Goal: Information Seeking & Learning: Learn about a topic

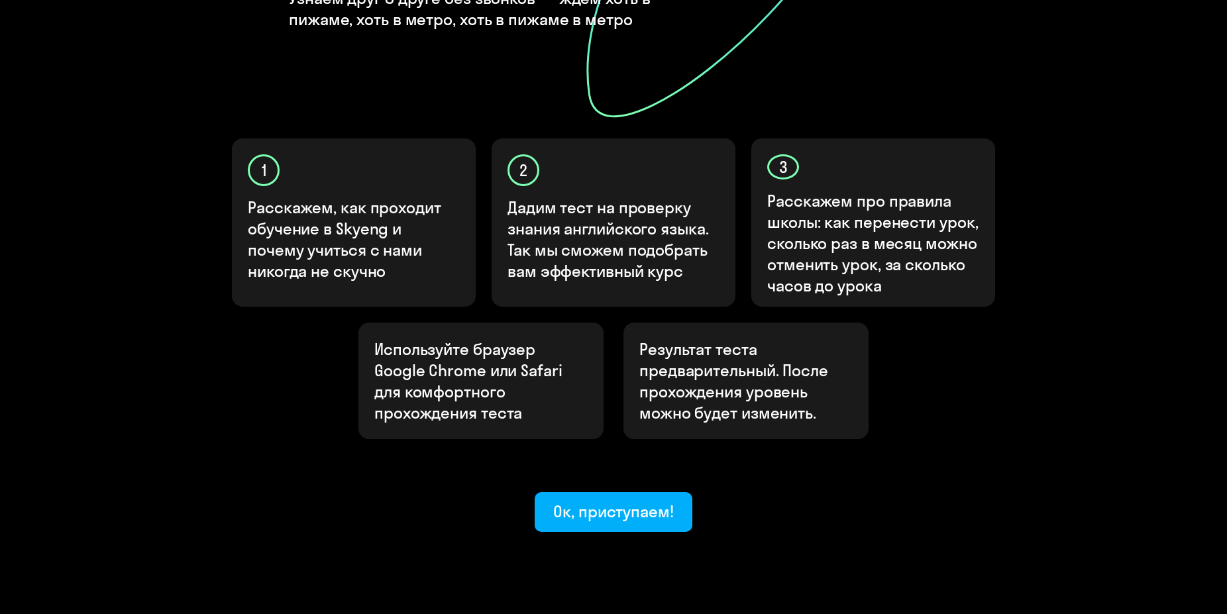
scroll to position [343, 0]
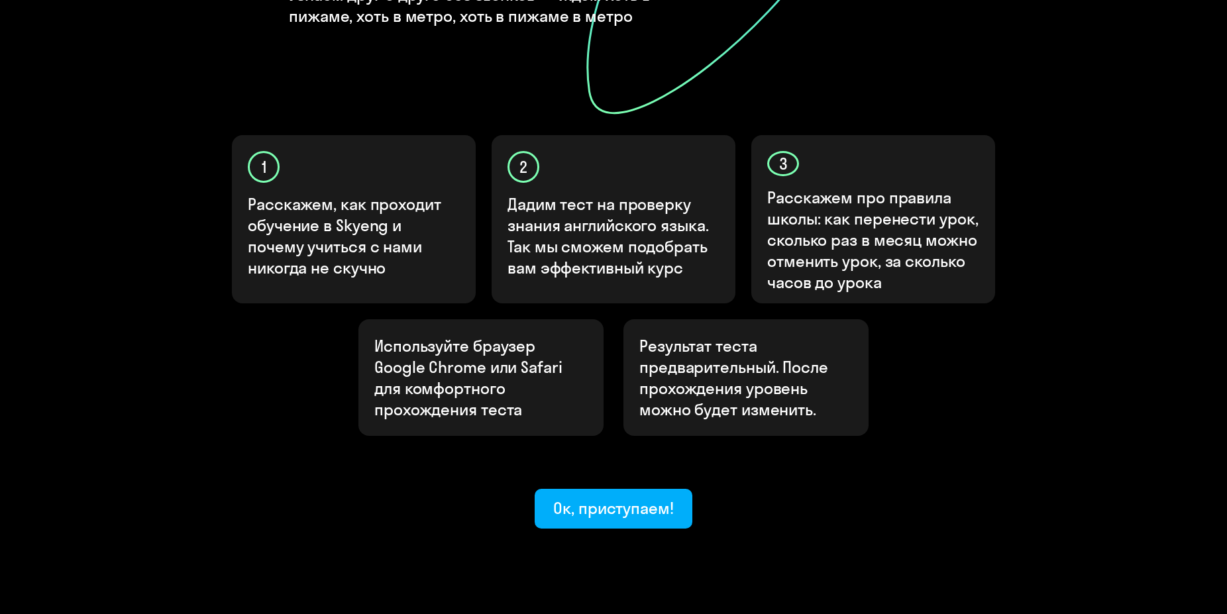
click at [802, 488] on div "Узнайте ваш уровень английского, чтобы начать обучение в Skyeng Узнаем друг о д…" at bounding box center [613, 158] width 1227 height 1003
click at [601, 489] on button "Ок, приступаем!" at bounding box center [614, 509] width 158 height 40
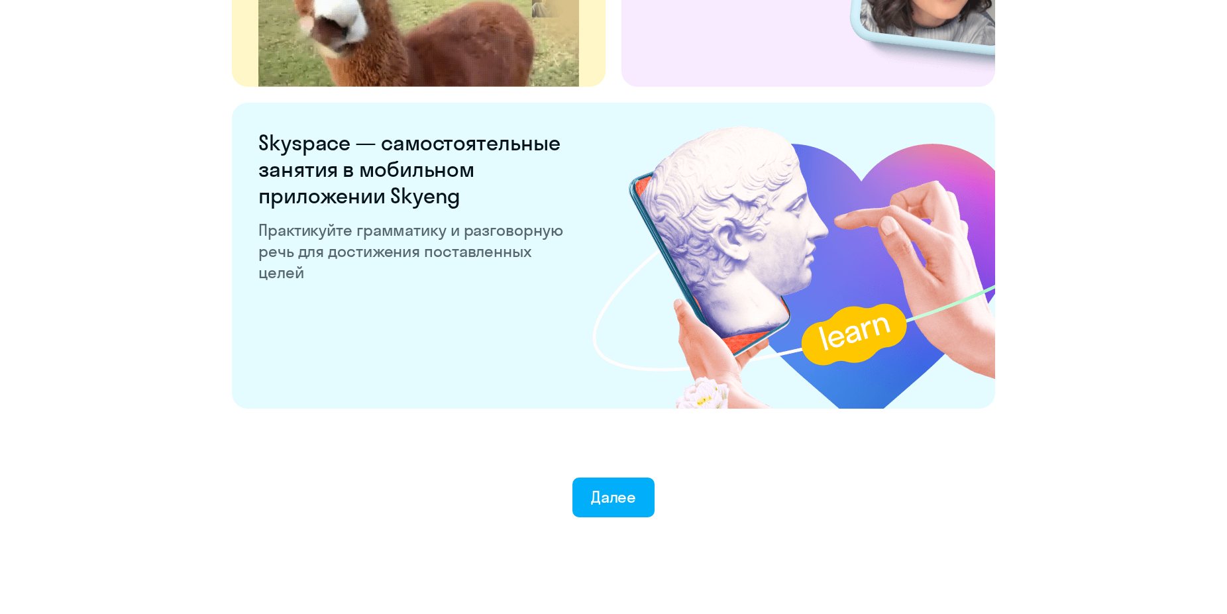
scroll to position [2433, 0]
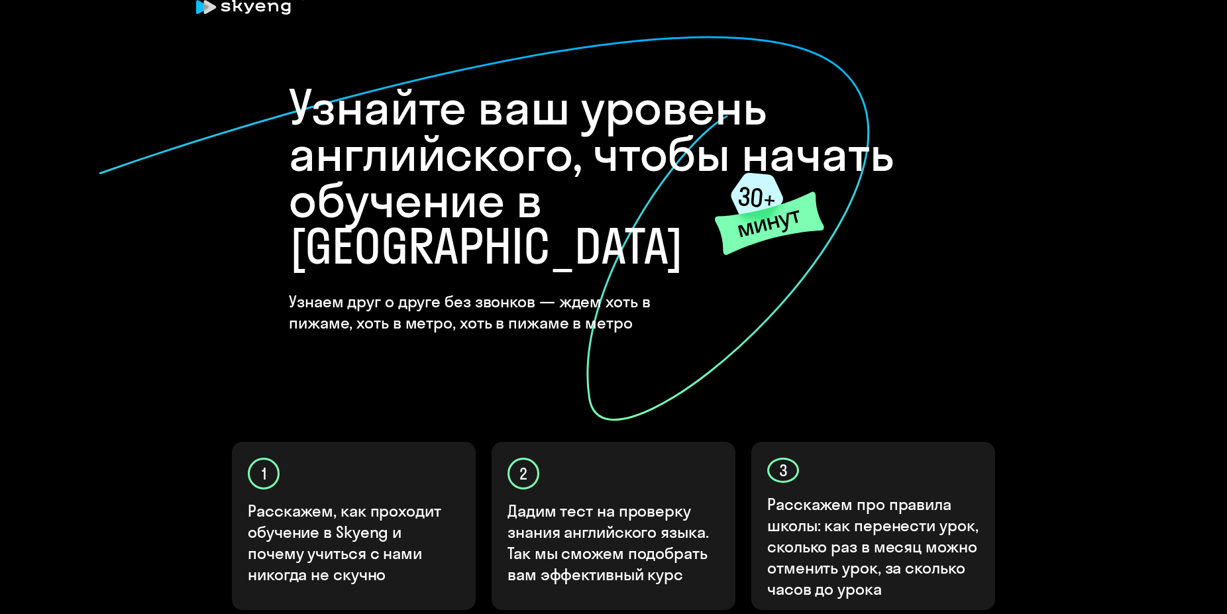
scroll to position [343, 0]
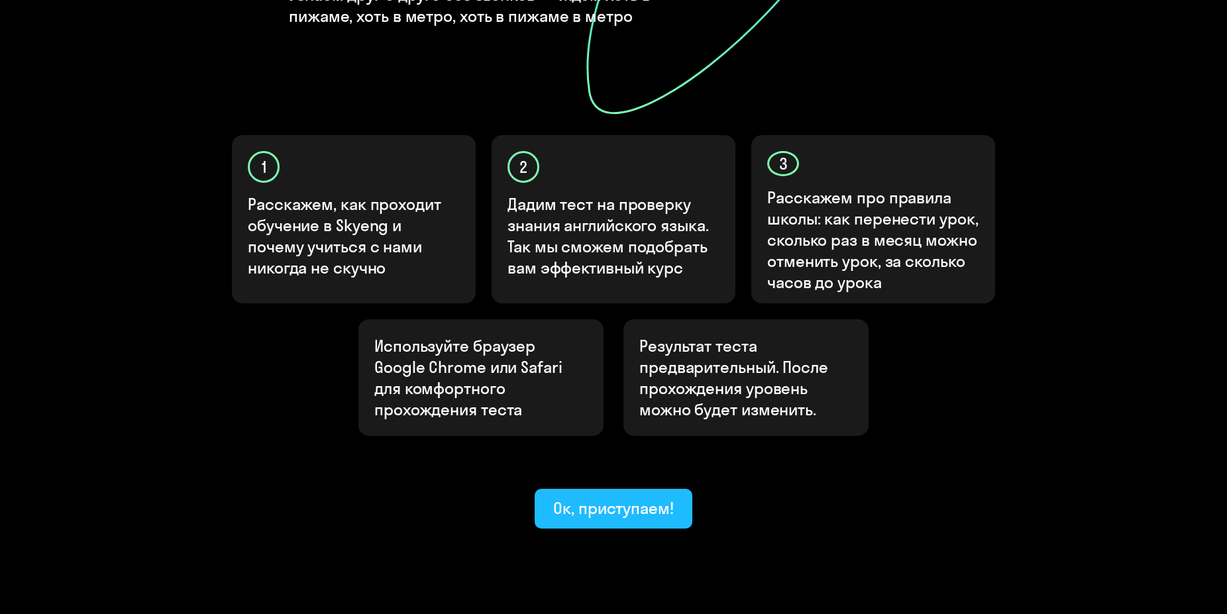
click at [620, 489] on button "Ок, приступаем!" at bounding box center [614, 509] width 158 height 40
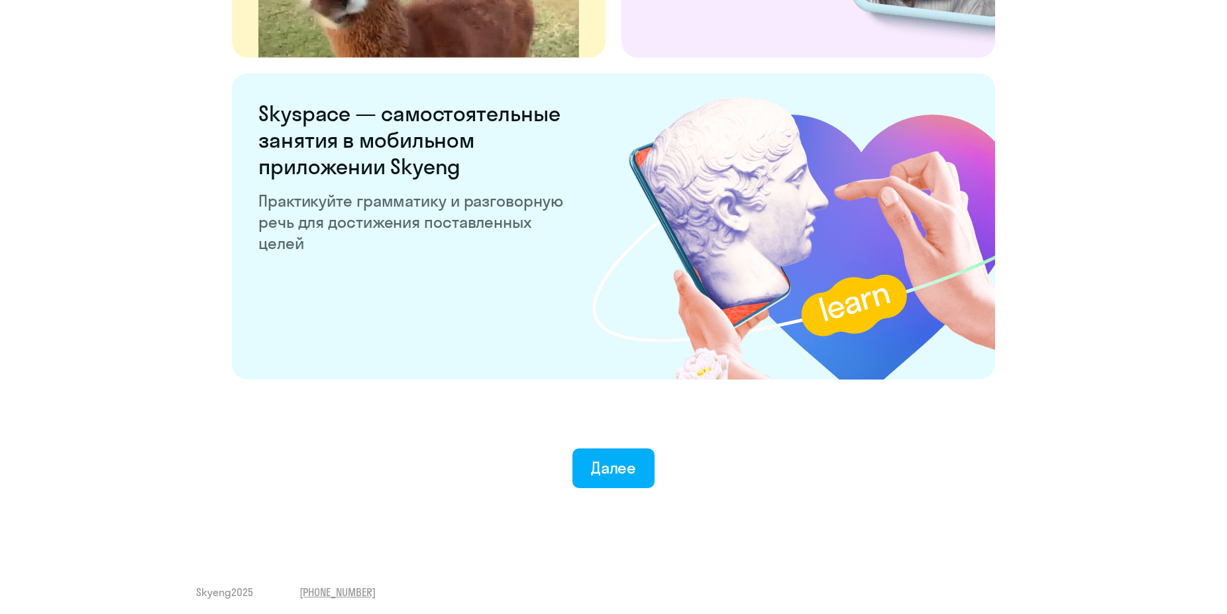
scroll to position [2457, 0]
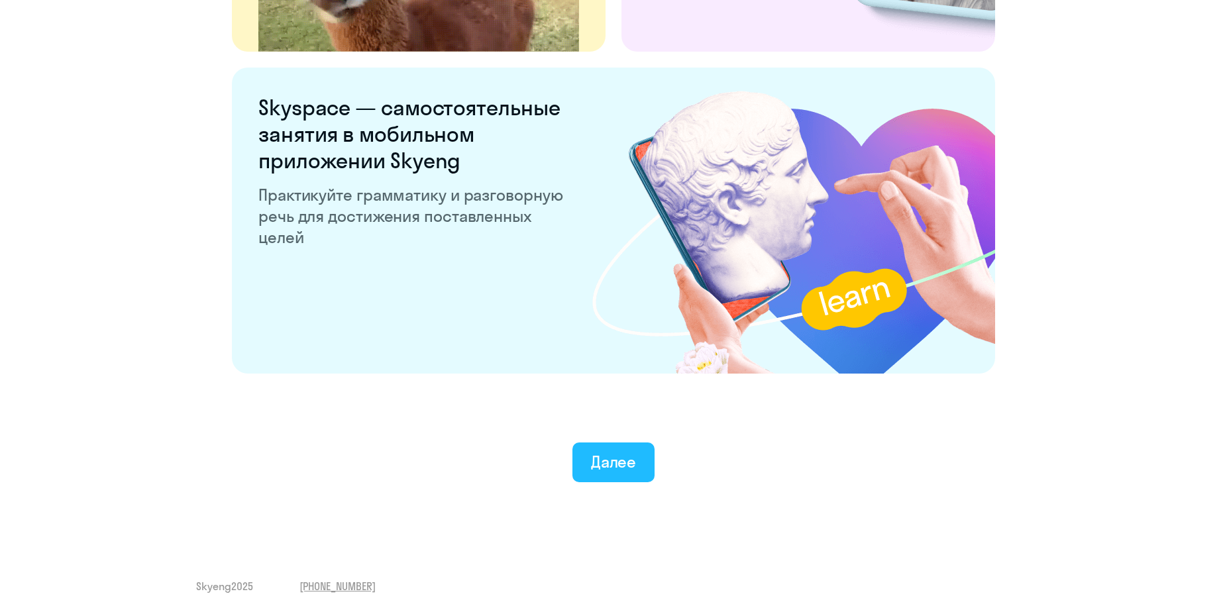
click at [616, 471] on div "Далее" at bounding box center [614, 461] width 46 height 21
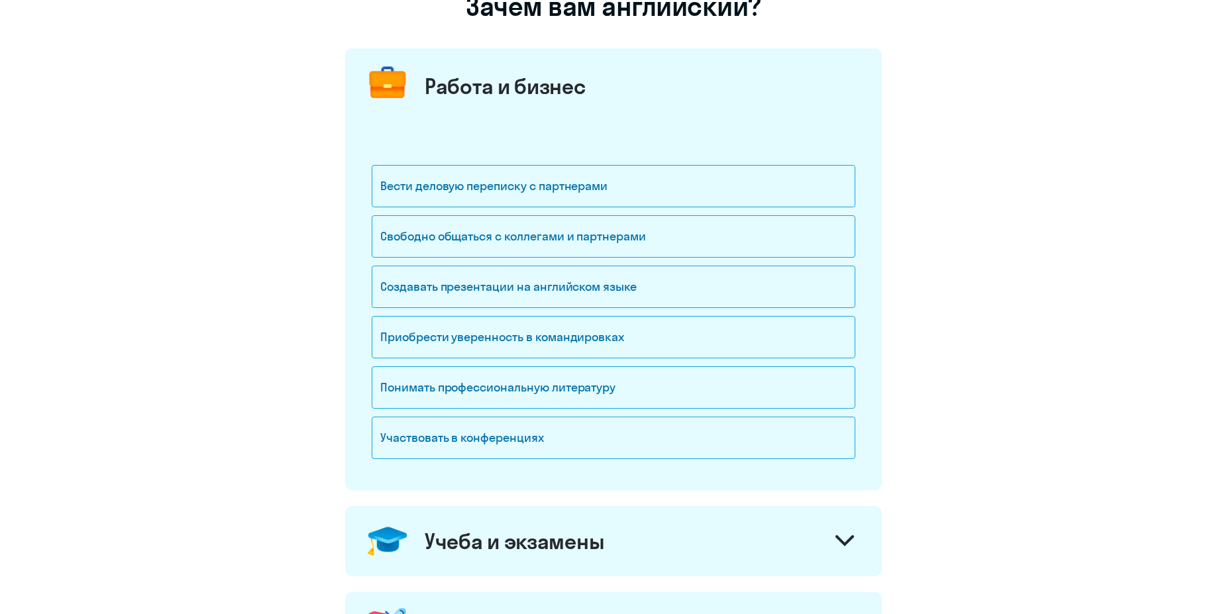
scroll to position [135, 0]
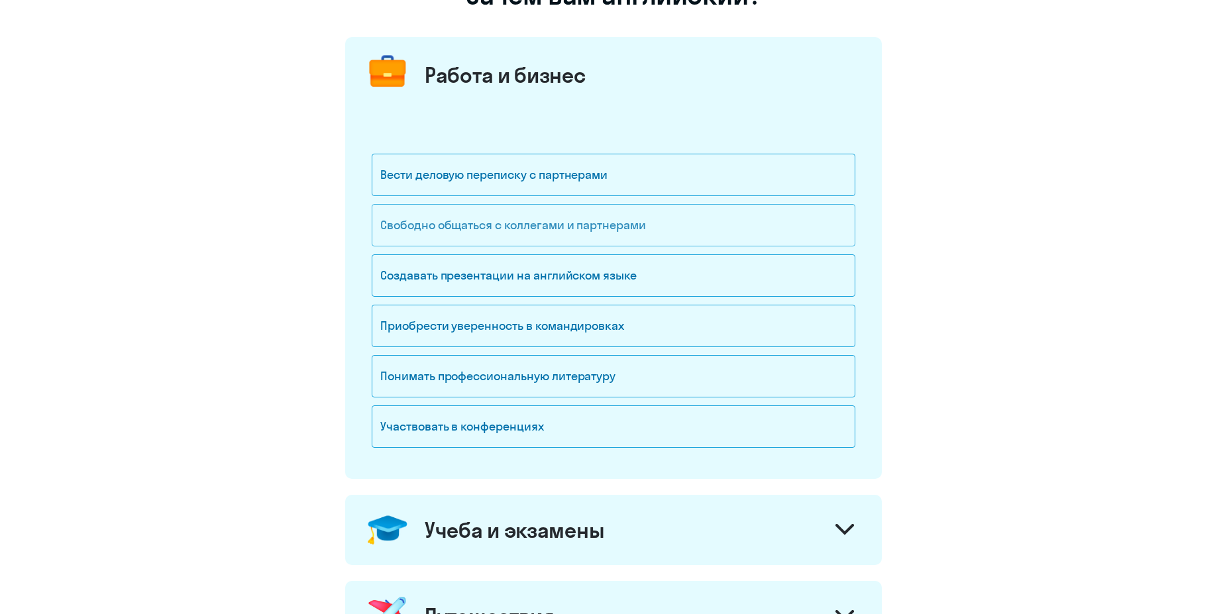
click at [532, 230] on div "Свободно общаться с коллегами и партнерами" at bounding box center [614, 225] width 484 height 42
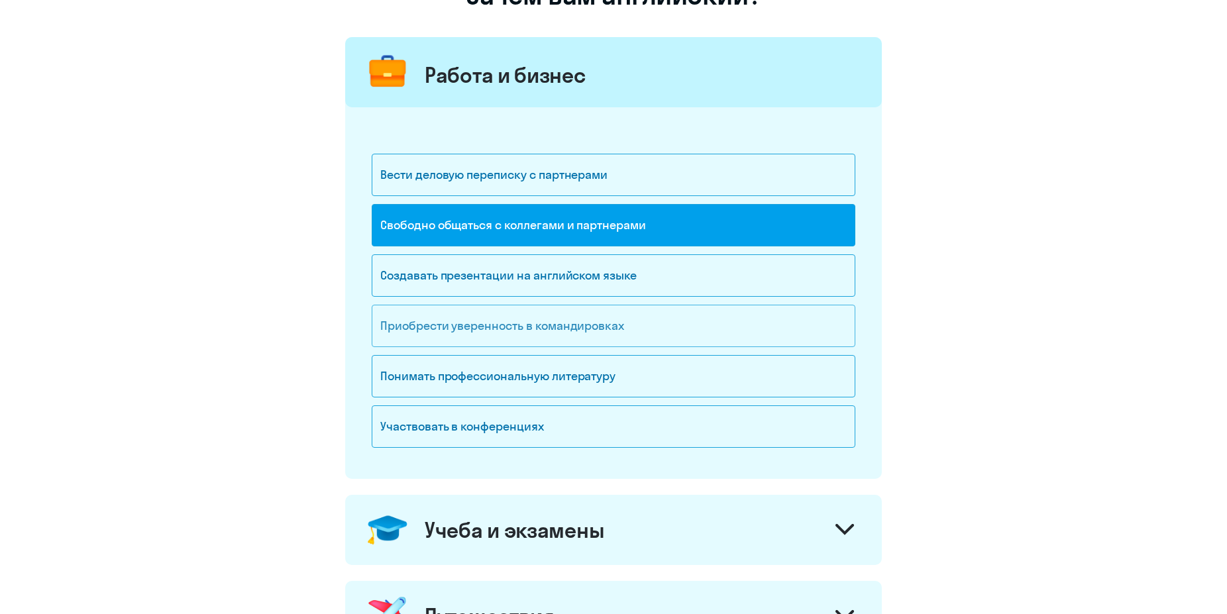
click at [524, 338] on div "Приобрести уверенность в командировках" at bounding box center [614, 326] width 484 height 42
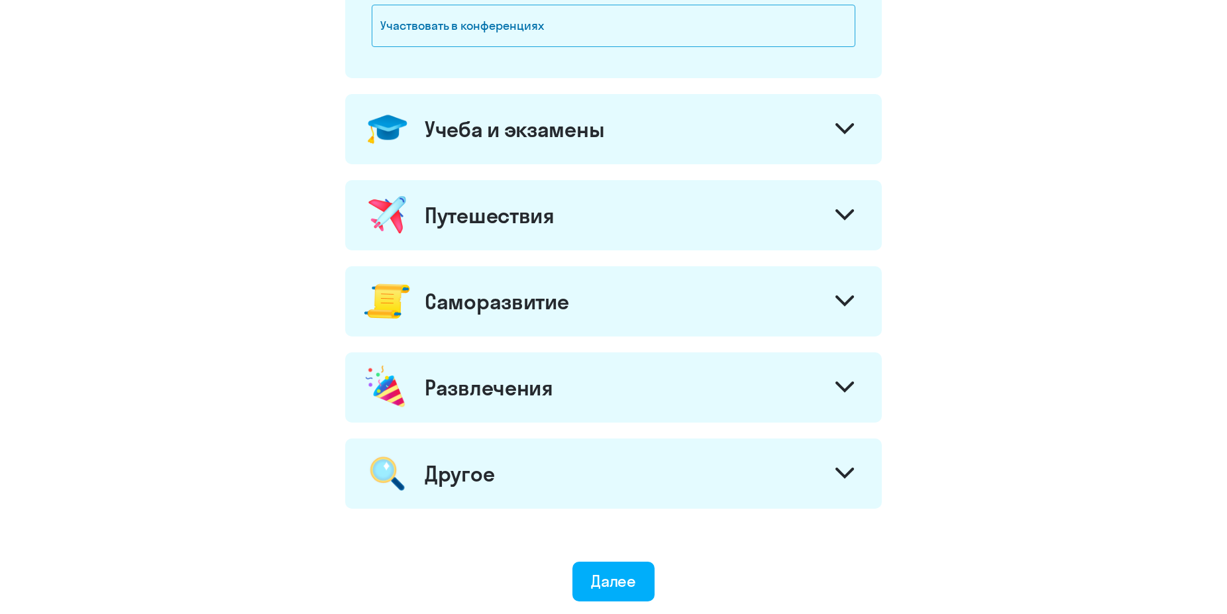
scroll to position [541, 0]
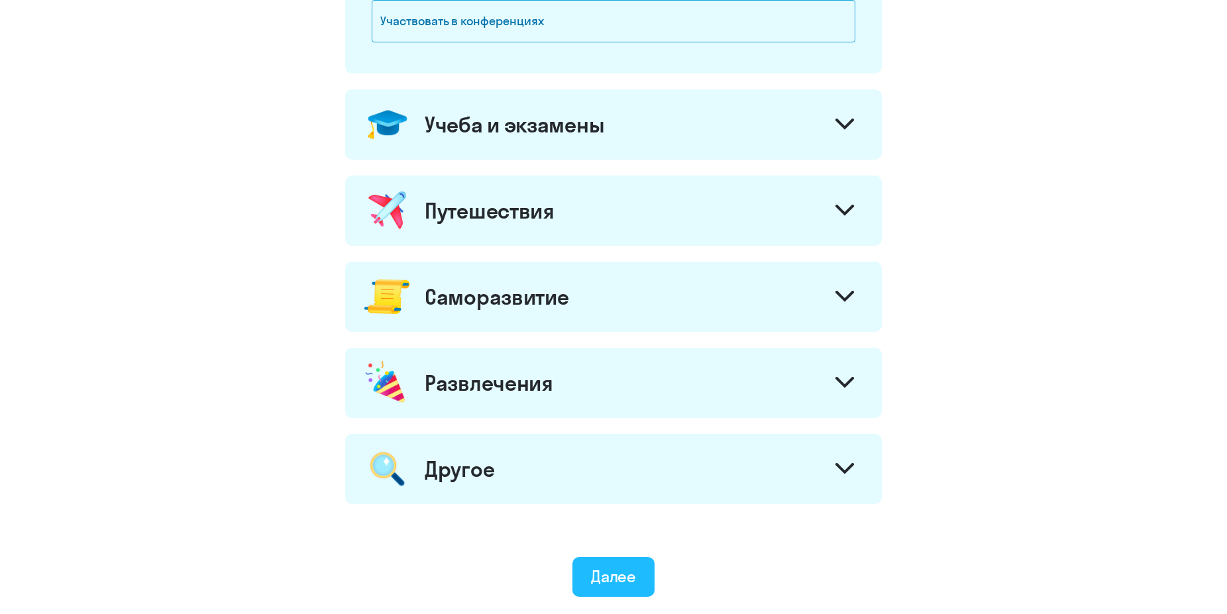
click at [611, 584] on div "Далее" at bounding box center [614, 576] width 46 height 21
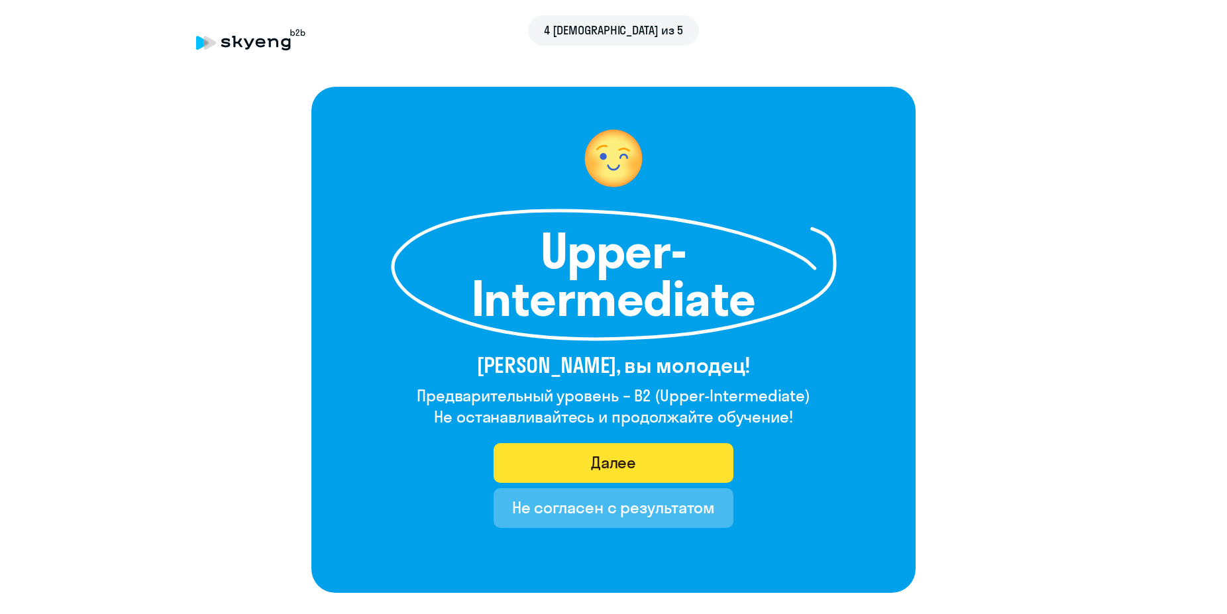
click at [645, 464] on button "Далее" at bounding box center [614, 463] width 241 height 40
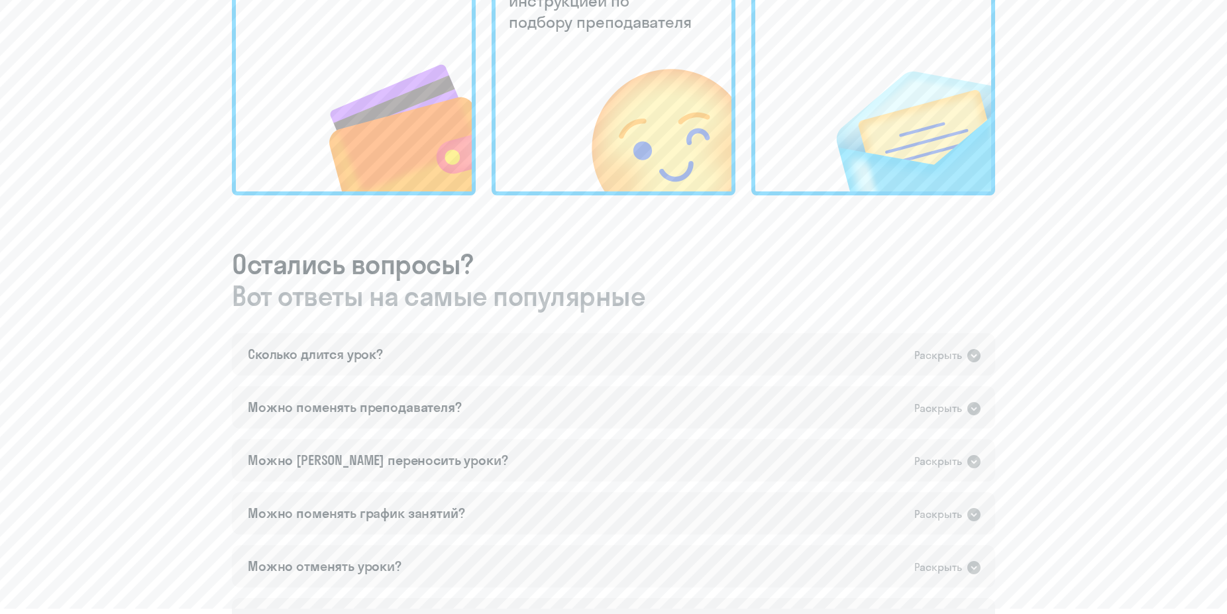
scroll to position [541, 0]
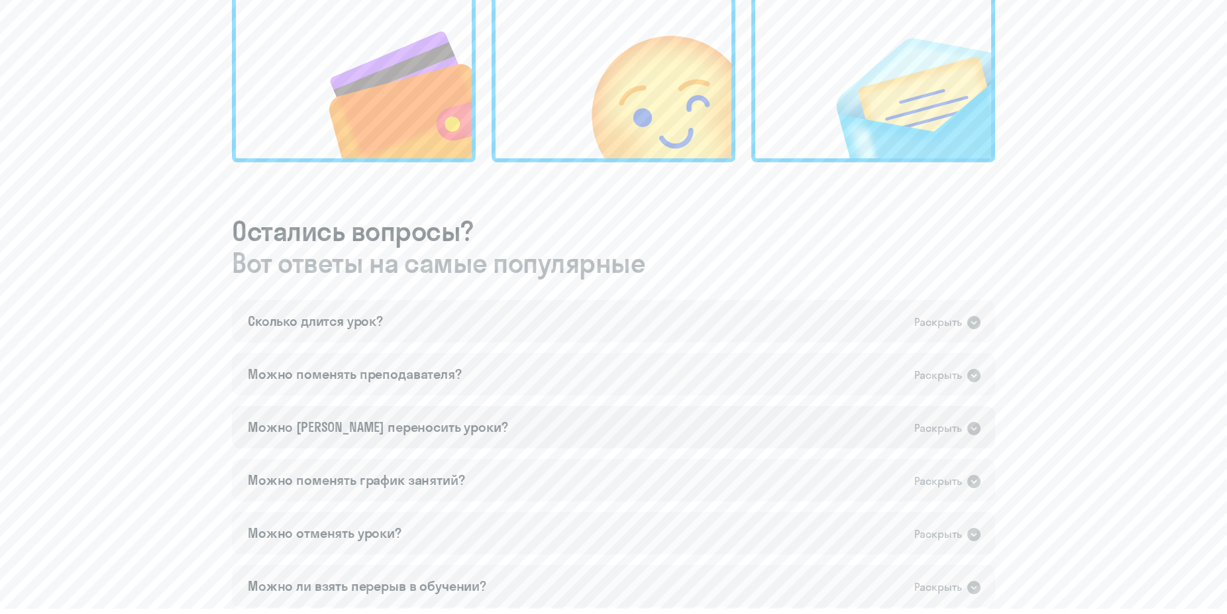
click at [971, 432] on icon at bounding box center [974, 428] width 13 height 13
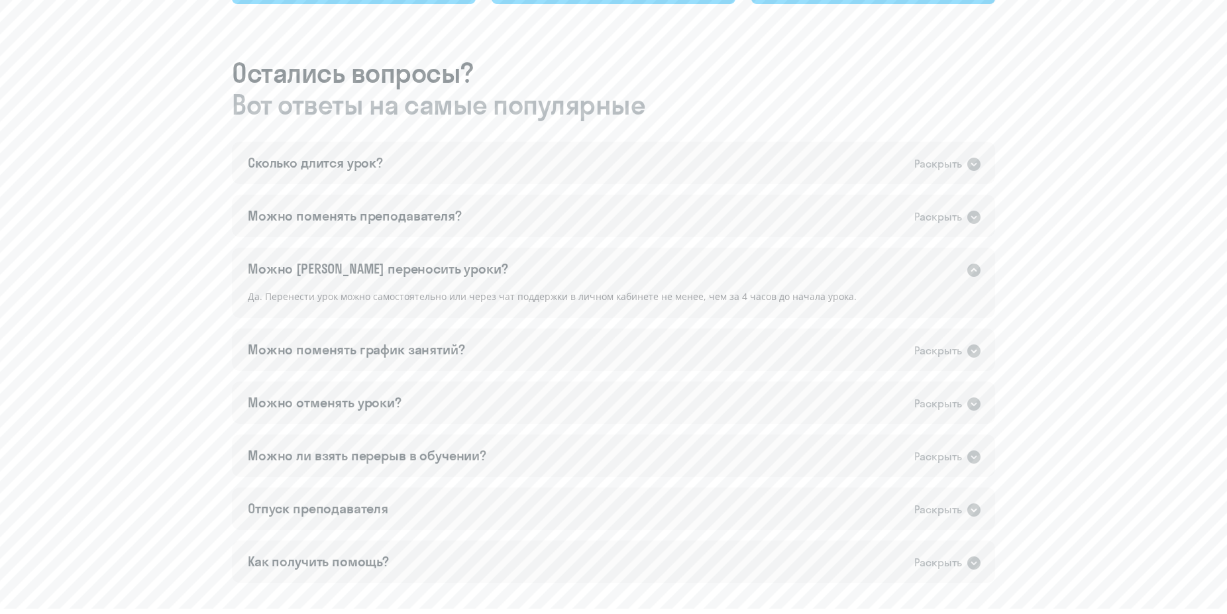
scroll to position [744, 0]
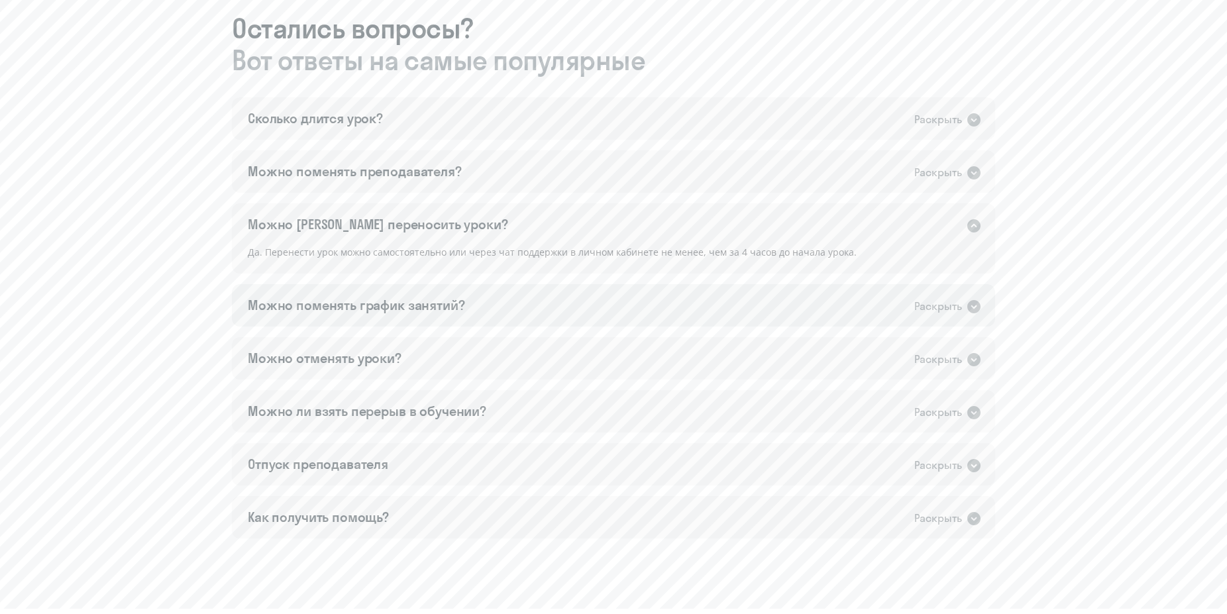
click at [976, 306] on icon at bounding box center [974, 307] width 16 height 16
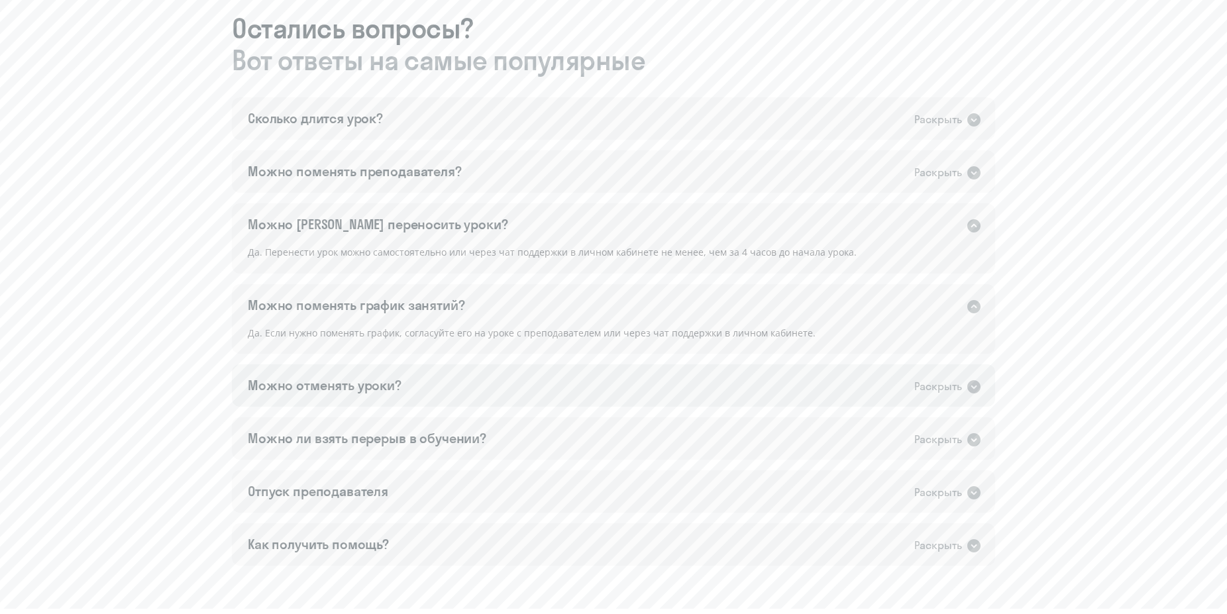
click at [973, 388] on icon at bounding box center [974, 387] width 16 height 16
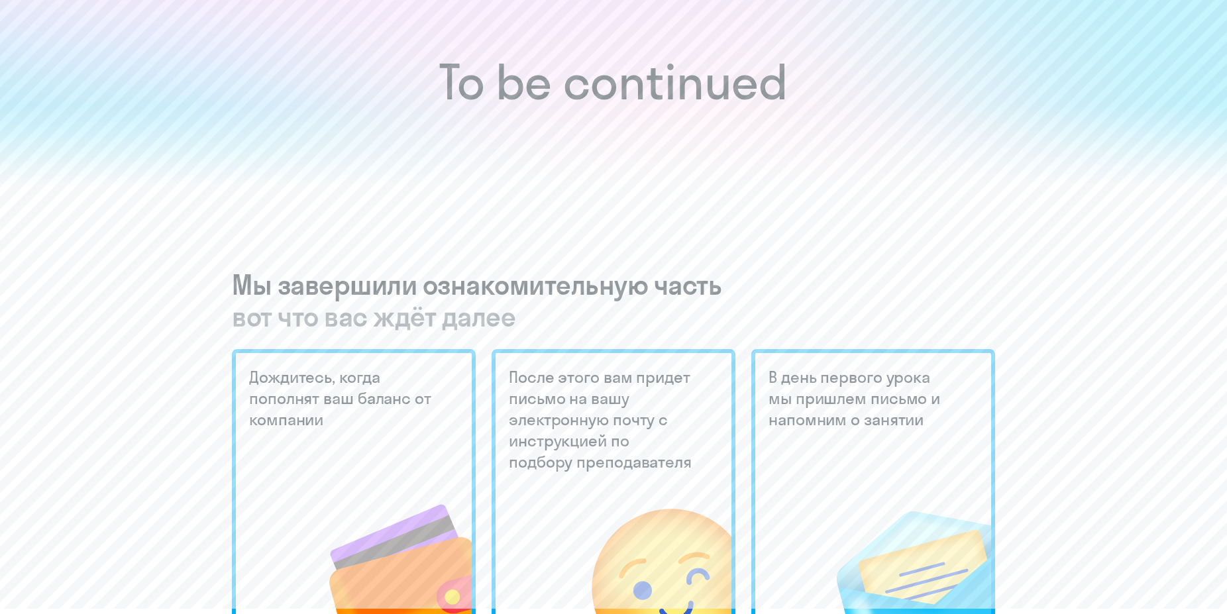
scroll to position [0, 0]
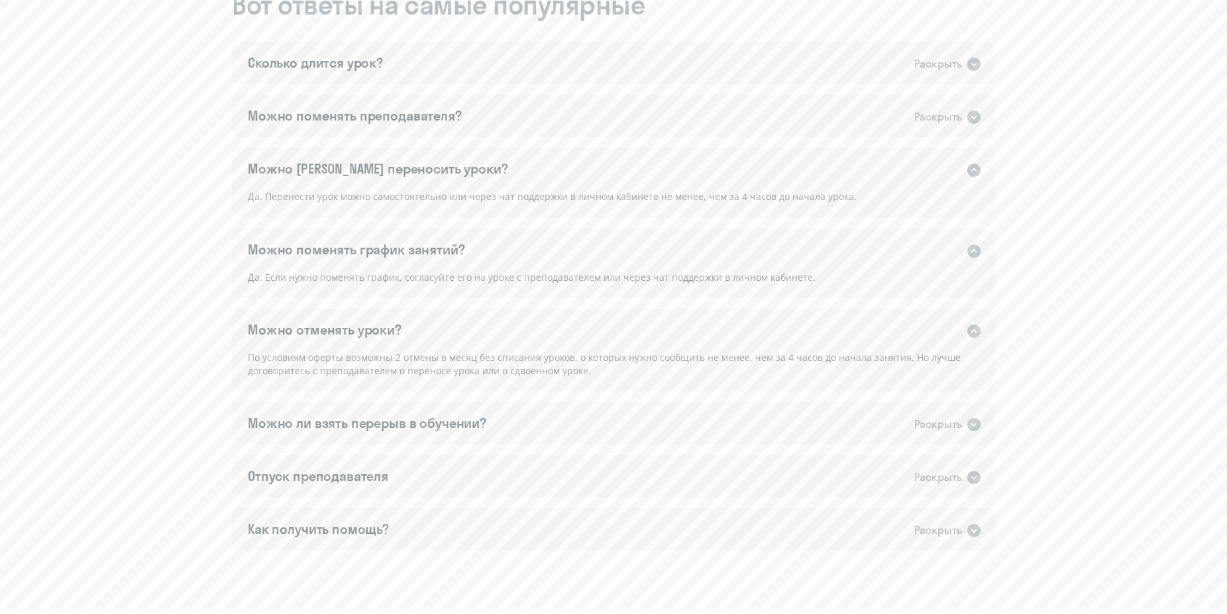
scroll to position [867, 0]
